Goal: Transaction & Acquisition: Purchase product/service

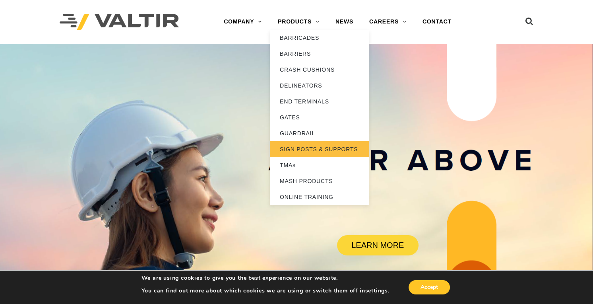
click at [308, 148] on link "SIGN POSTS & SUPPORTS" at bounding box center [319, 149] width 99 height 16
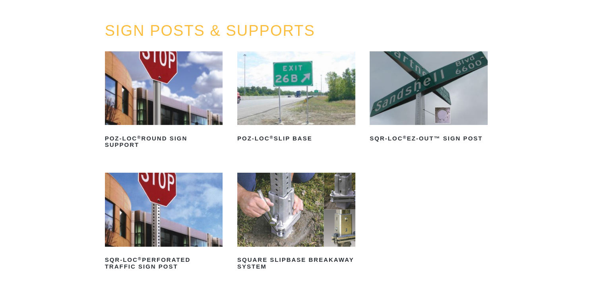
scroll to position [80, 0]
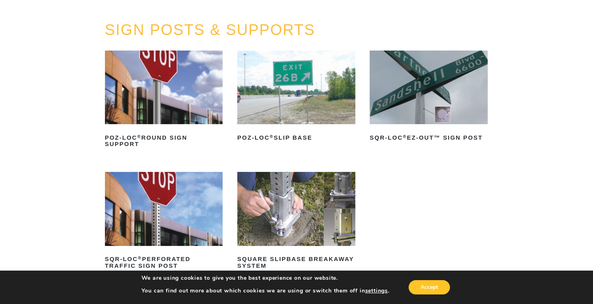
click at [306, 202] on img at bounding box center [296, 209] width 118 height 74
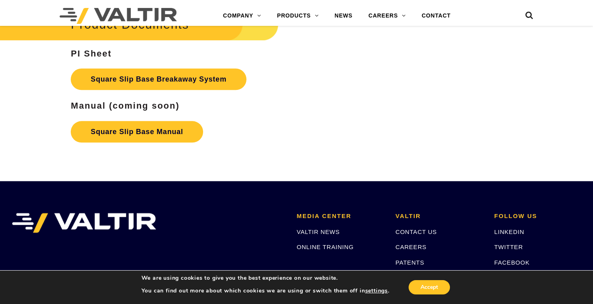
scroll to position [1304, 0]
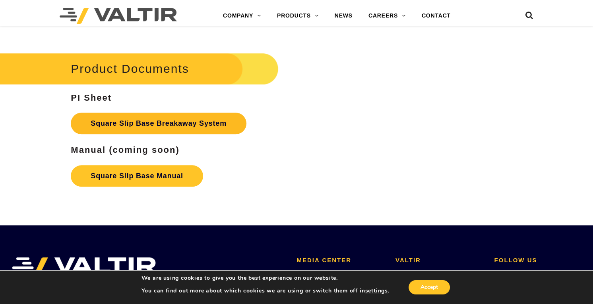
click at [163, 123] on link "Square Slip Base Breakaway System" at bounding box center [159, 123] width 176 height 21
